Goal: Use online tool/utility: Utilize a website feature to perform a specific function

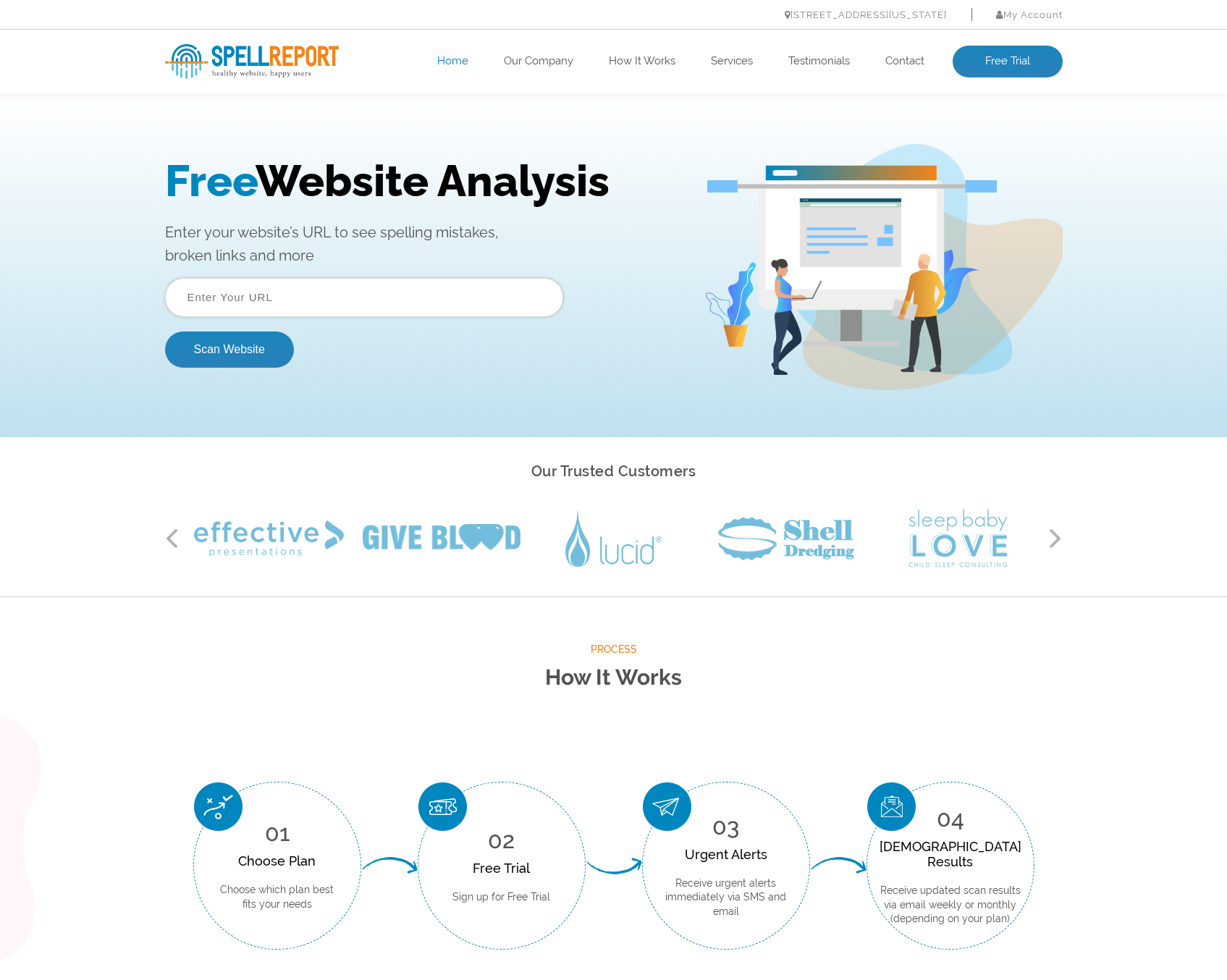
click at [360, 292] on input "text" at bounding box center [364, 298] width 398 height 39
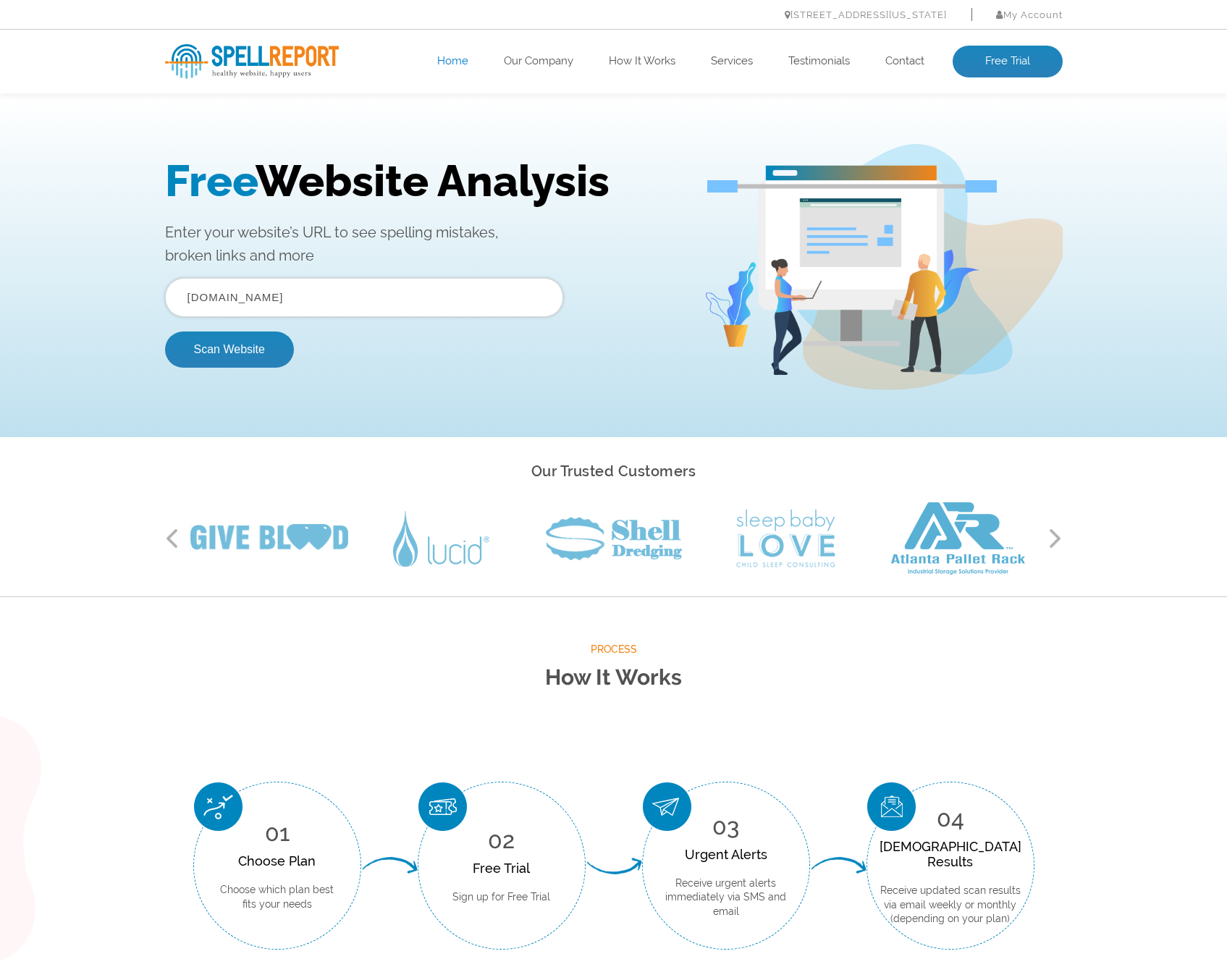
click at [195, 302] on input "[DOMAIN_NAME]" at bounding box center [364, 298] width 398 height 39
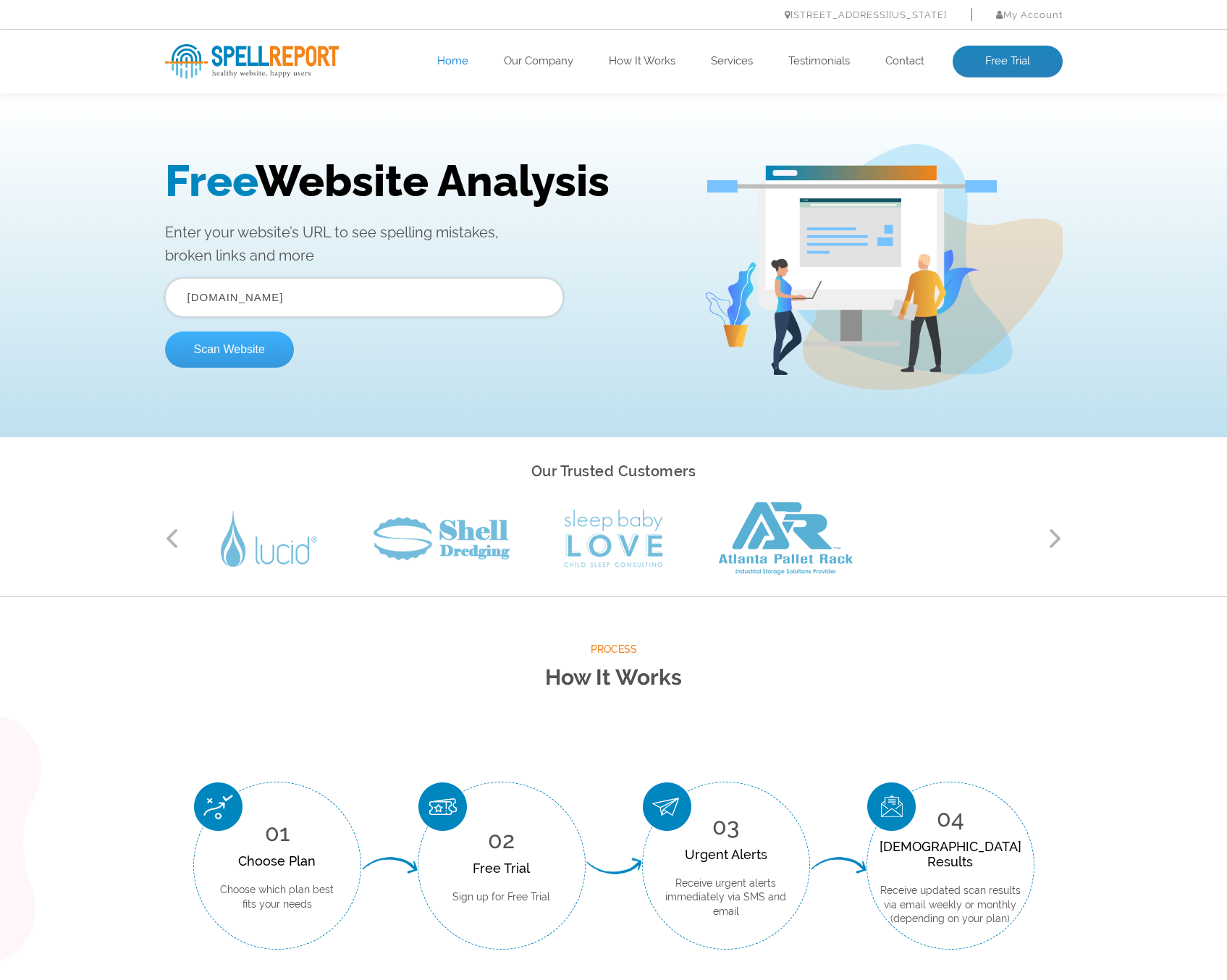
type input "adroit-europe.com"
click at [260, 354] on button "Scan Website" at bounding box center [229, 349] width 129 height 36
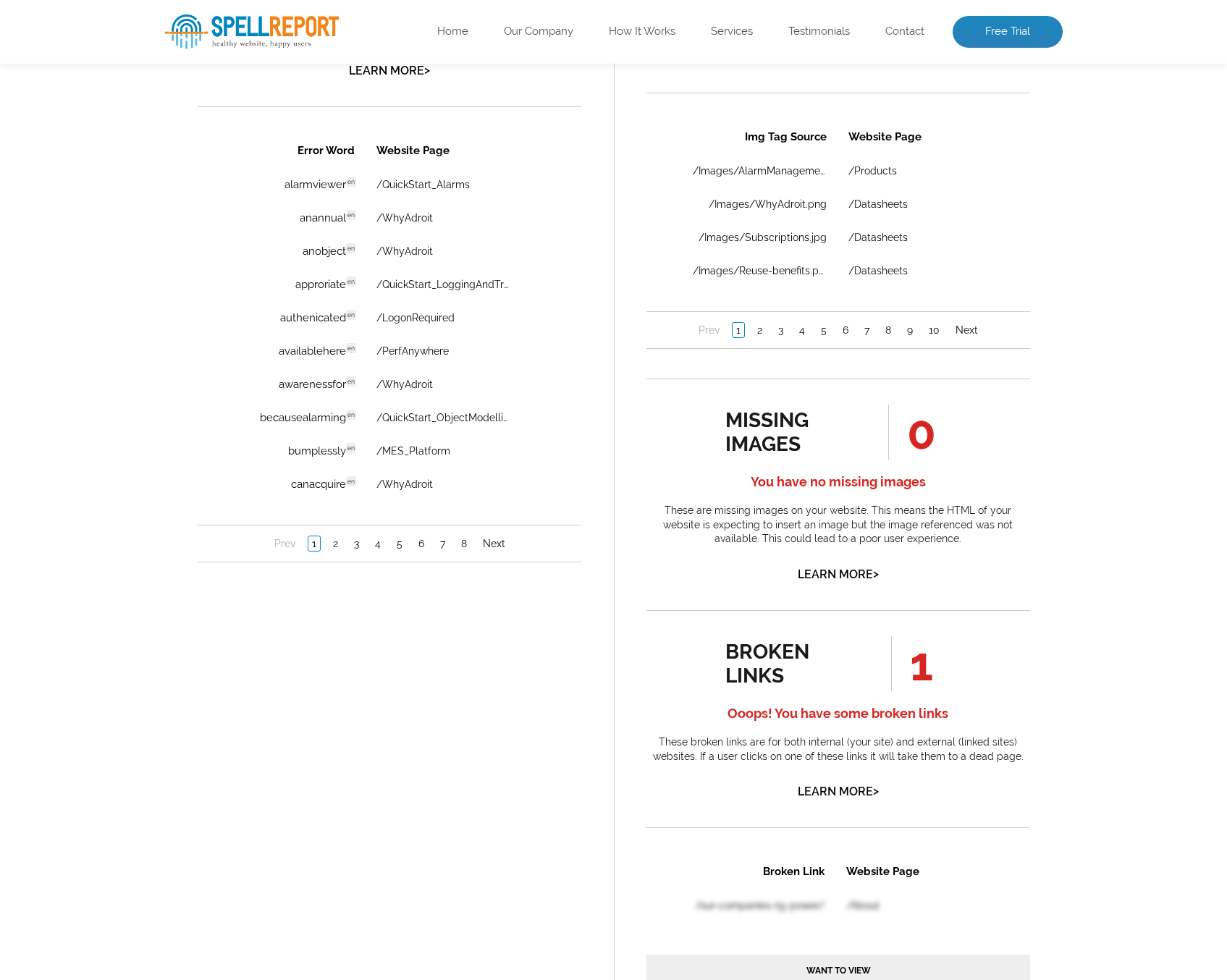
scroll to position [1013, 0]
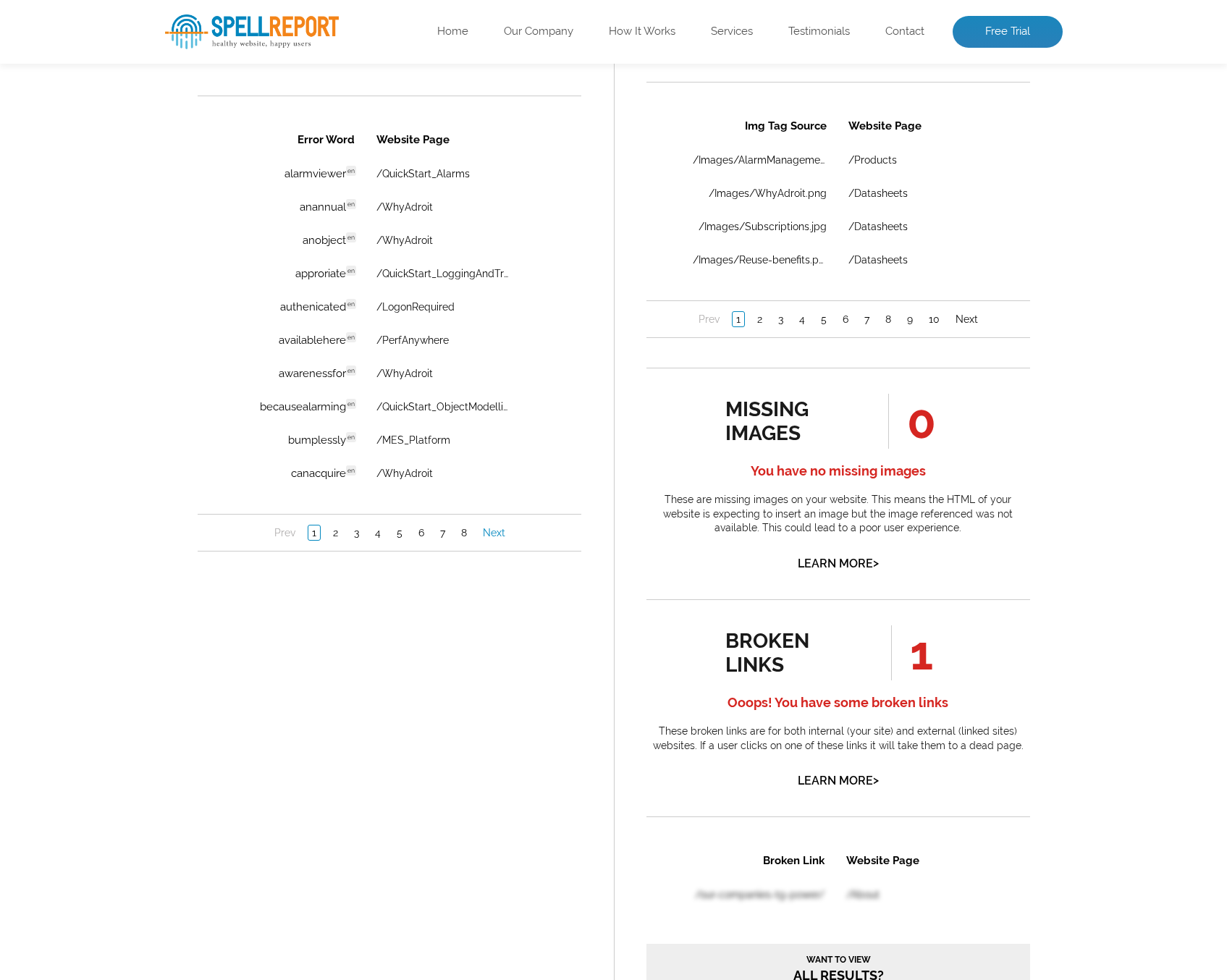
click at [494, 527] on link "Next" at bounding box center [493, 532] width 30 height 15
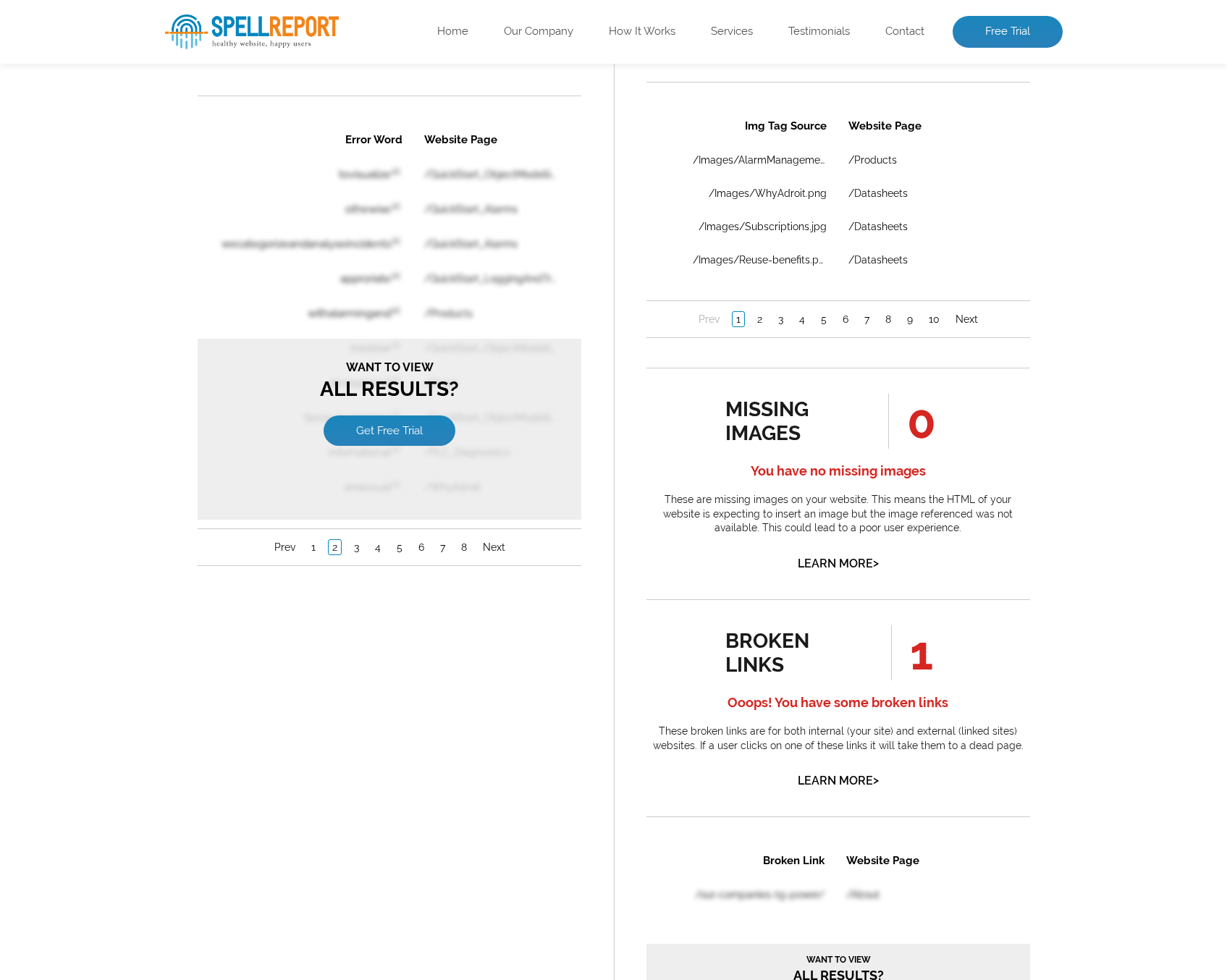
scroll to position [0, 0]
click at [497, 552] on link "Next" at bounding box center [493, 547] width 30 height 15
